Goal: Information Seeking & Learning: Learn about a topic

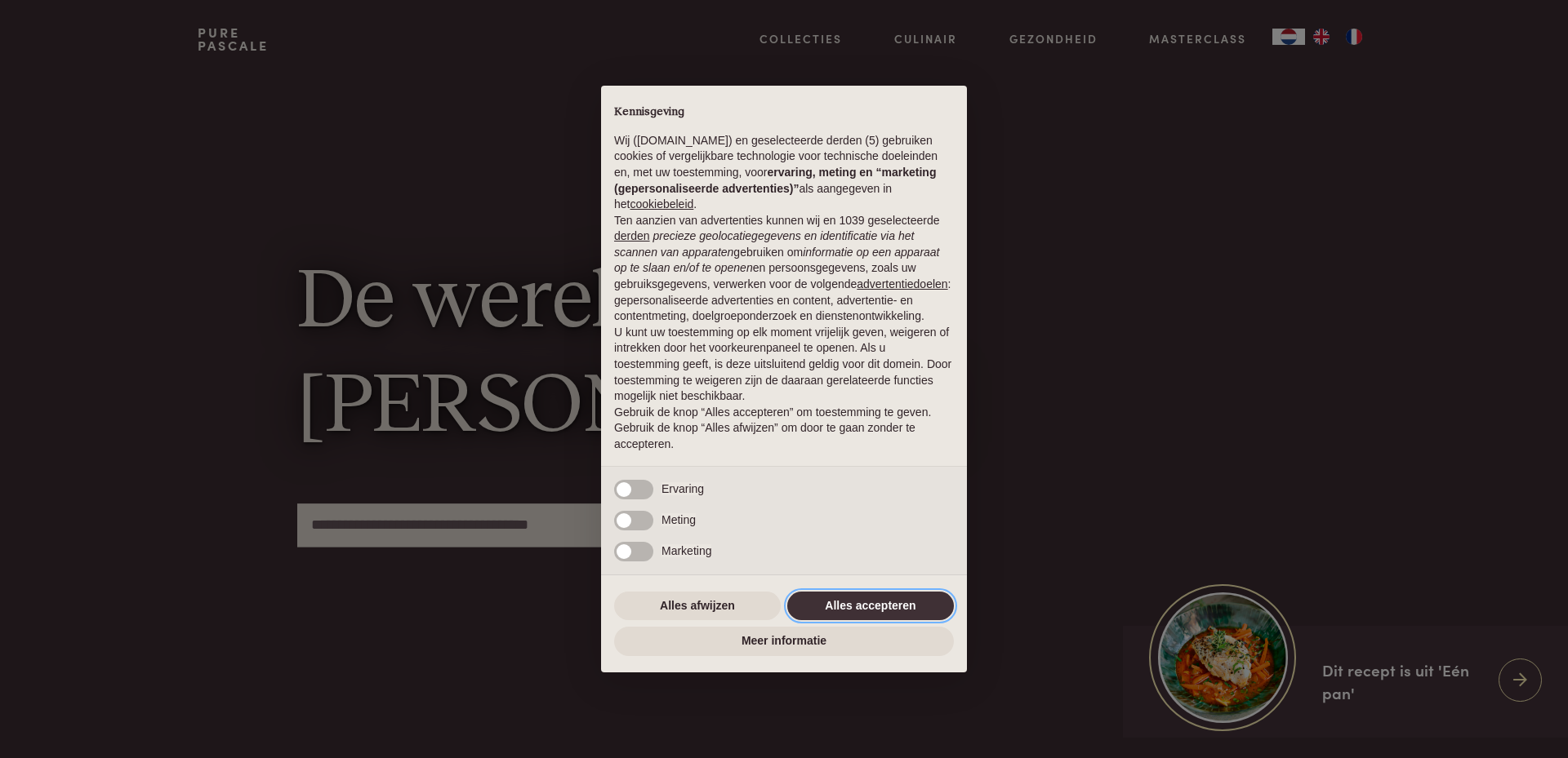
click at [891, 603] on button "Alles accepteren" at bounding box center [870, 607] width 167 height 29
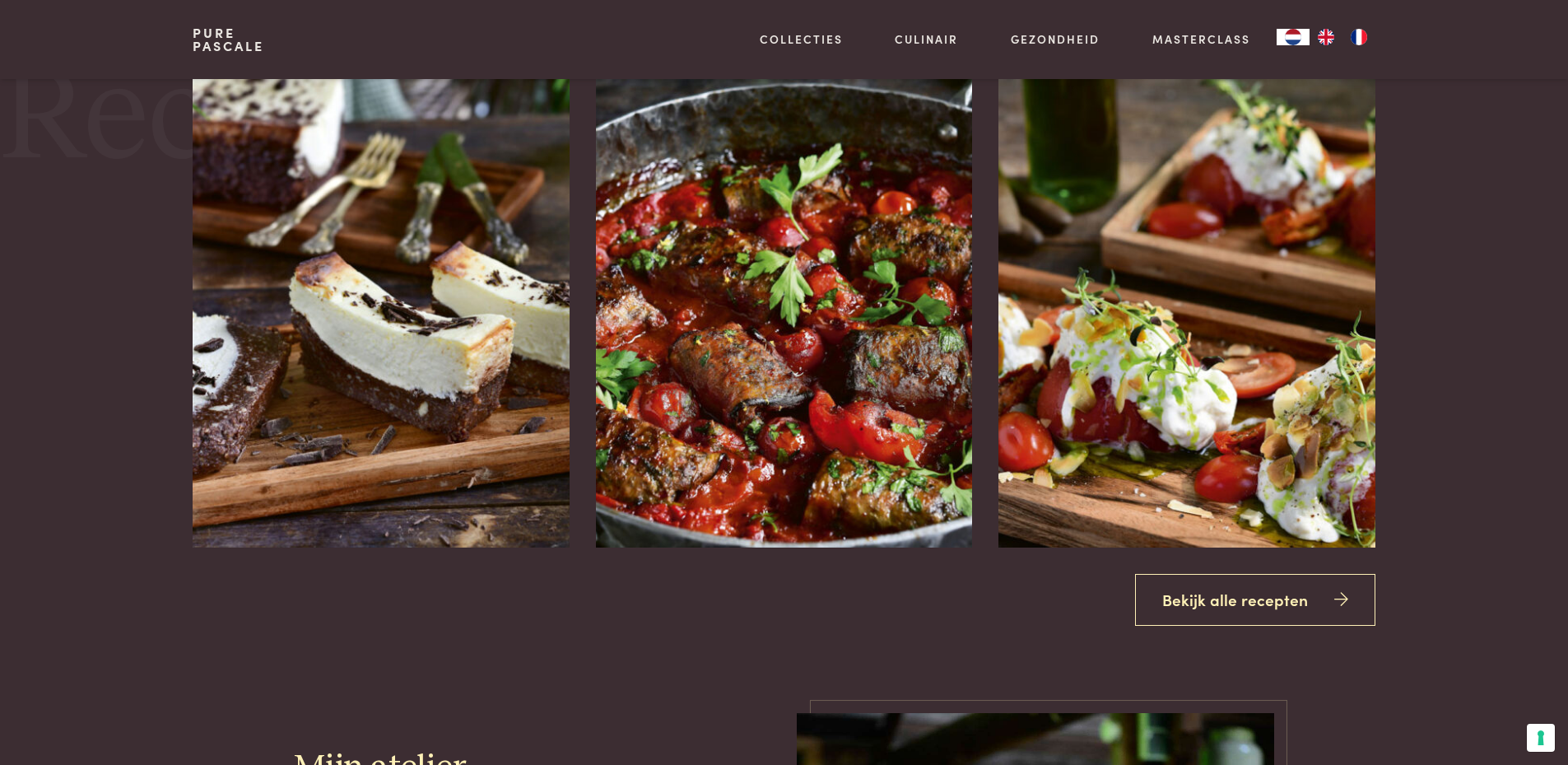
scroll to position [2059, 0]
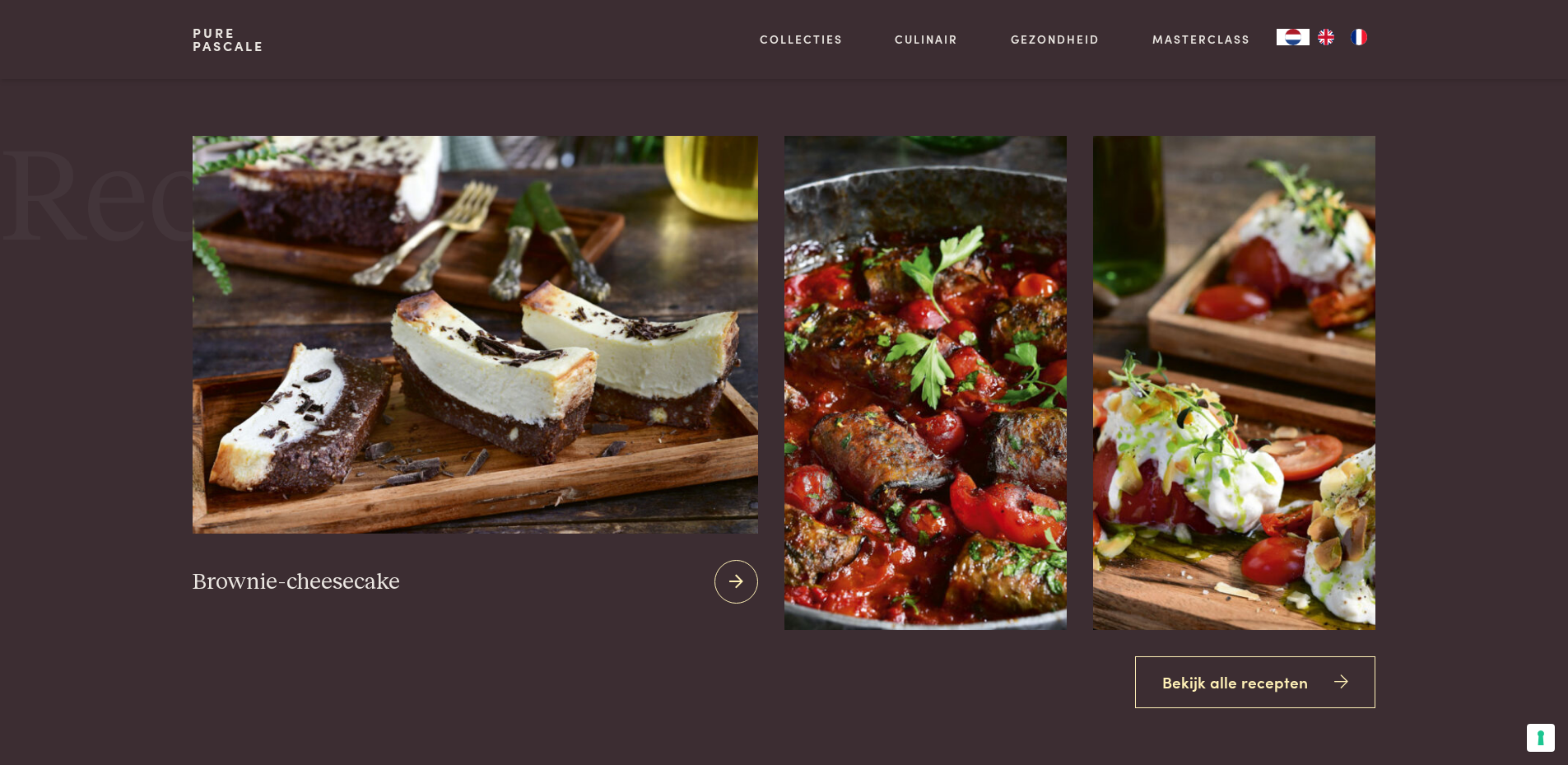
click at [736, 579] on icon at bounding box center [736, 582] width 14 height 24
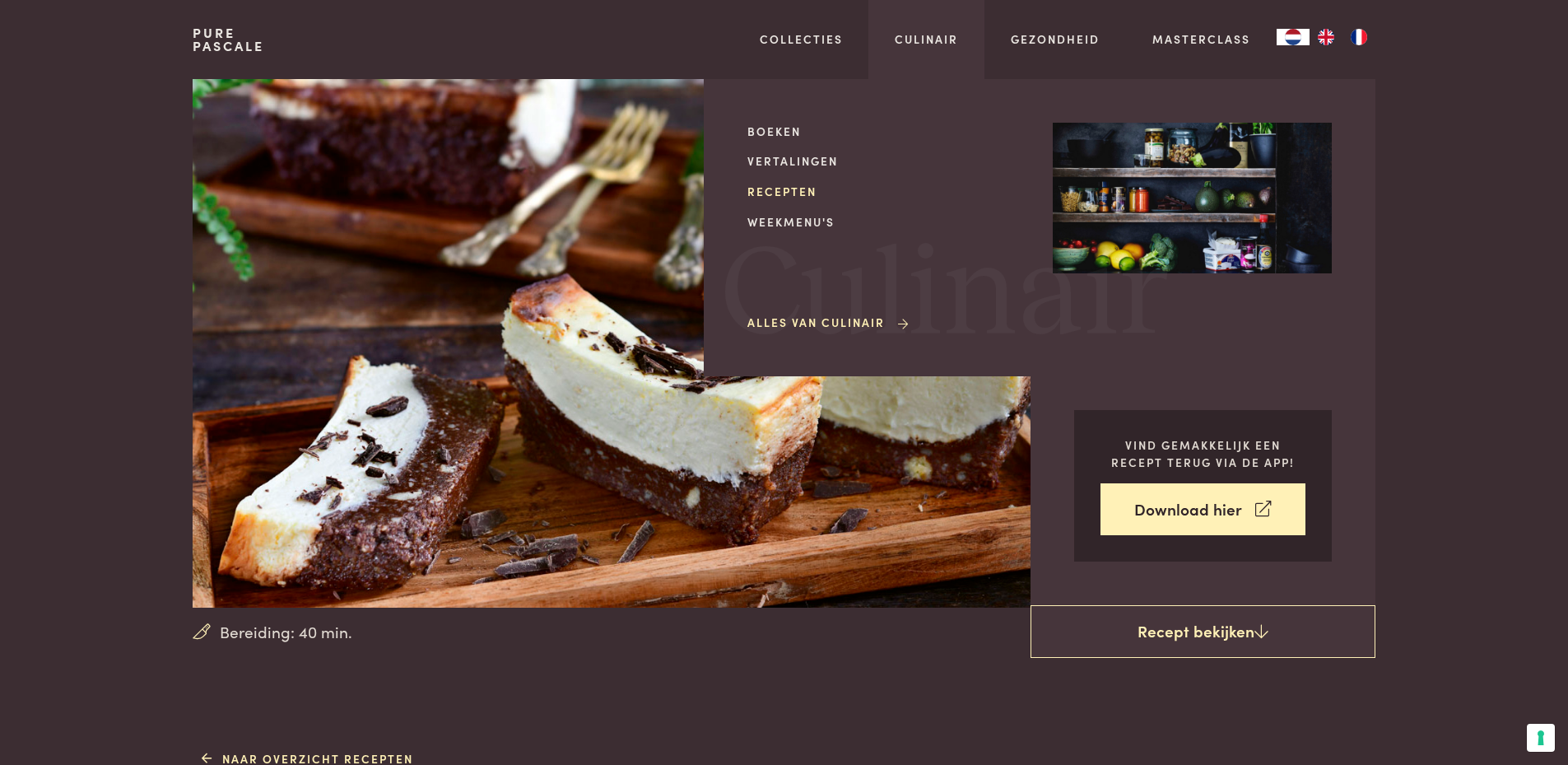
click at [801, 190] on link "Recepten" at bounding box center [888, 191] width 279 height 18
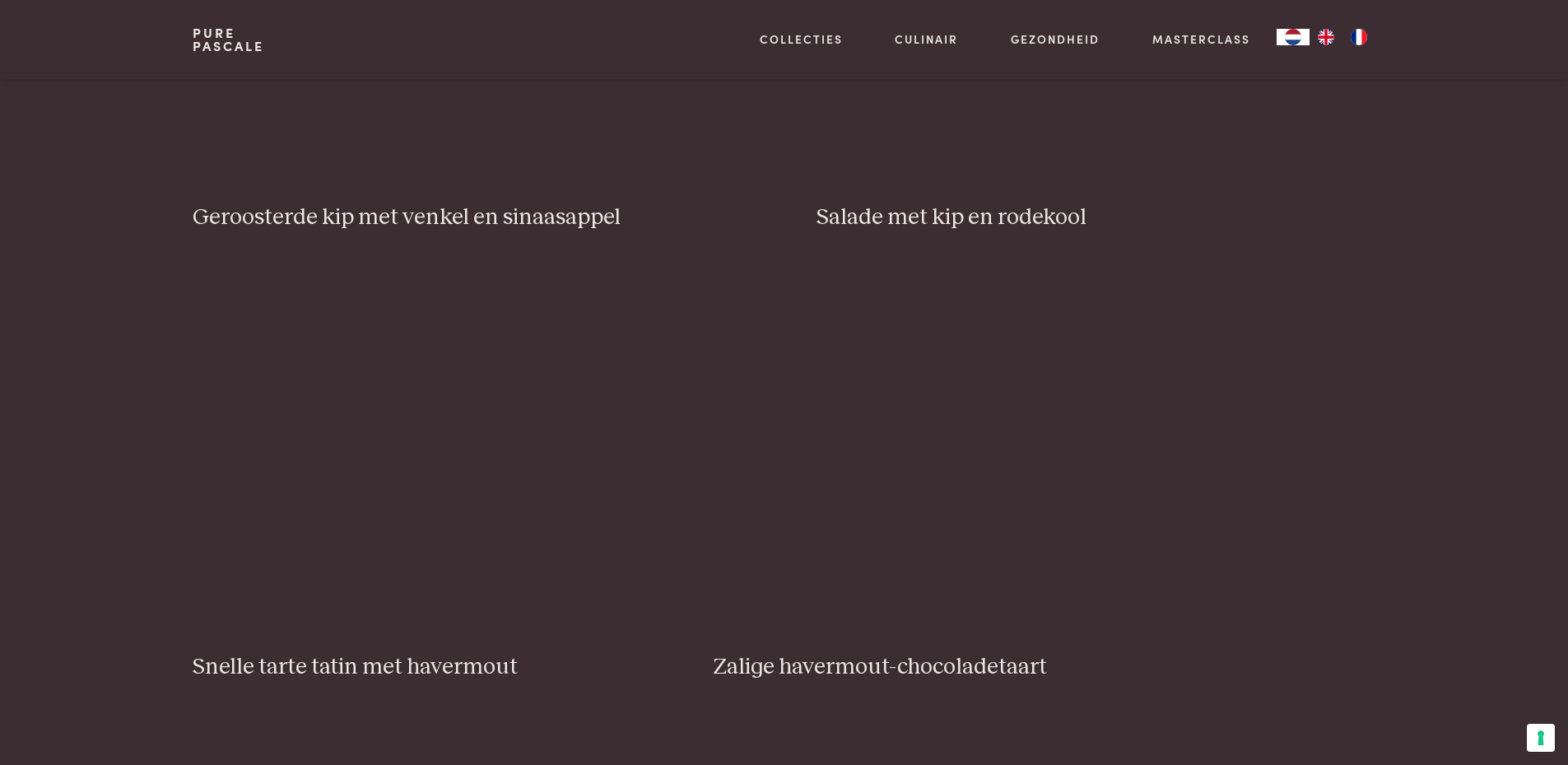
scroll to position [2306, 0]
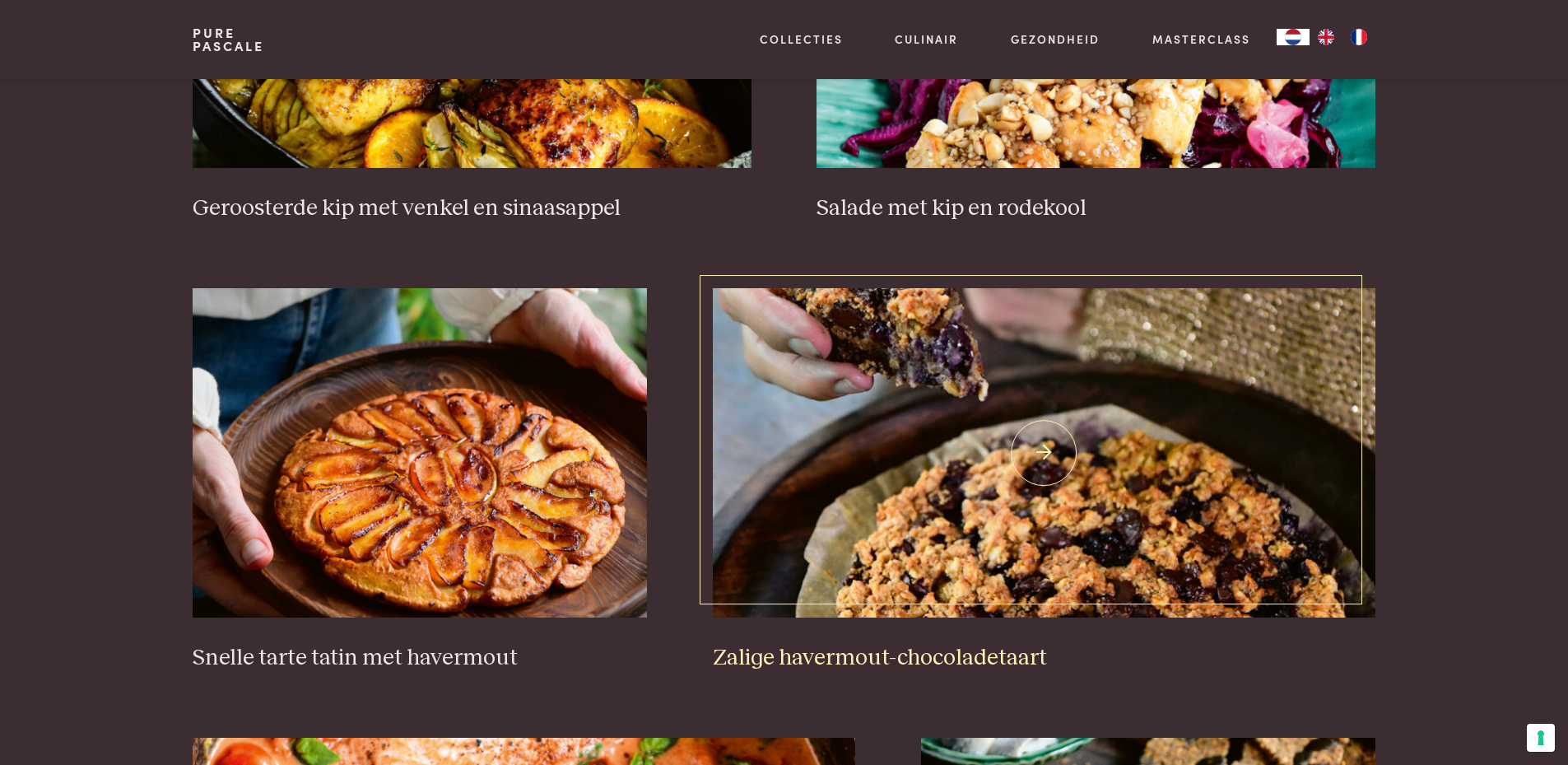
click at [1045, 549] on img at bounding box center [1044, 453] width 663 height 329
